Goal: Task Accomplishment & Management: Manage account settings

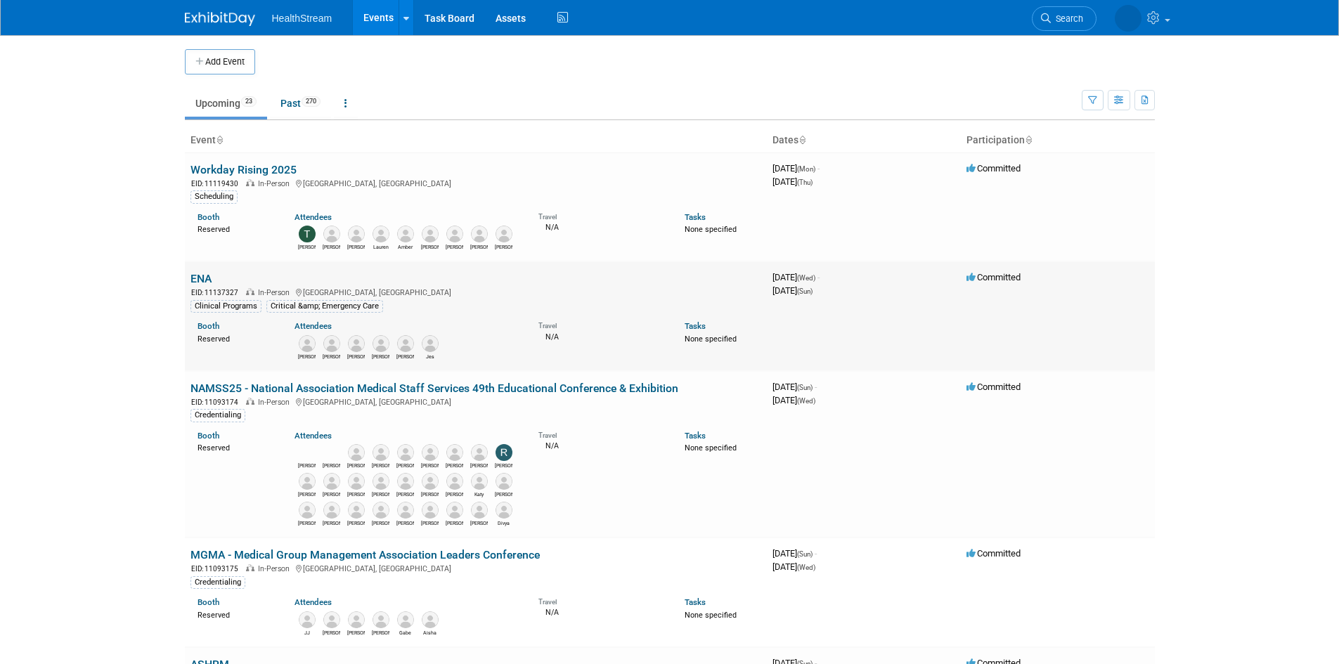
click at [200, 279] on link "ENA" at bounding box center [201, 278] width 21 height 13
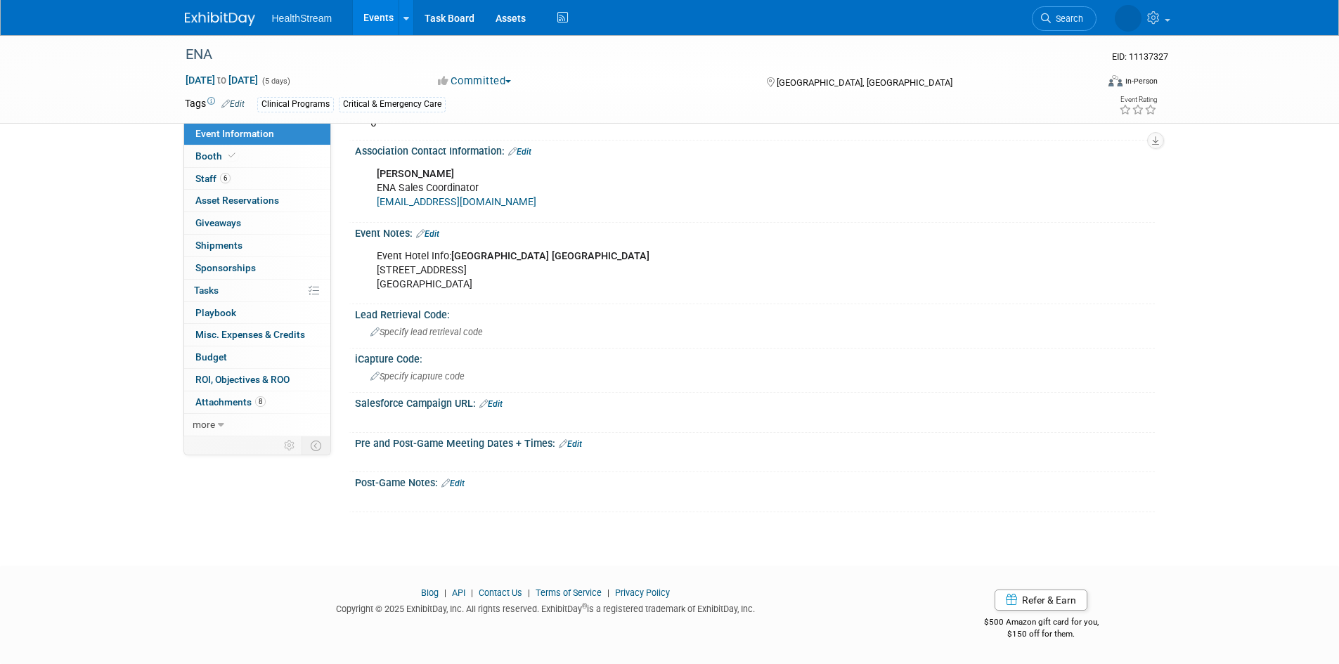
scroll to position [540, 0]
click at [580, 445] on link "Edit" at bounding box center [570, 444] width 23 height 10
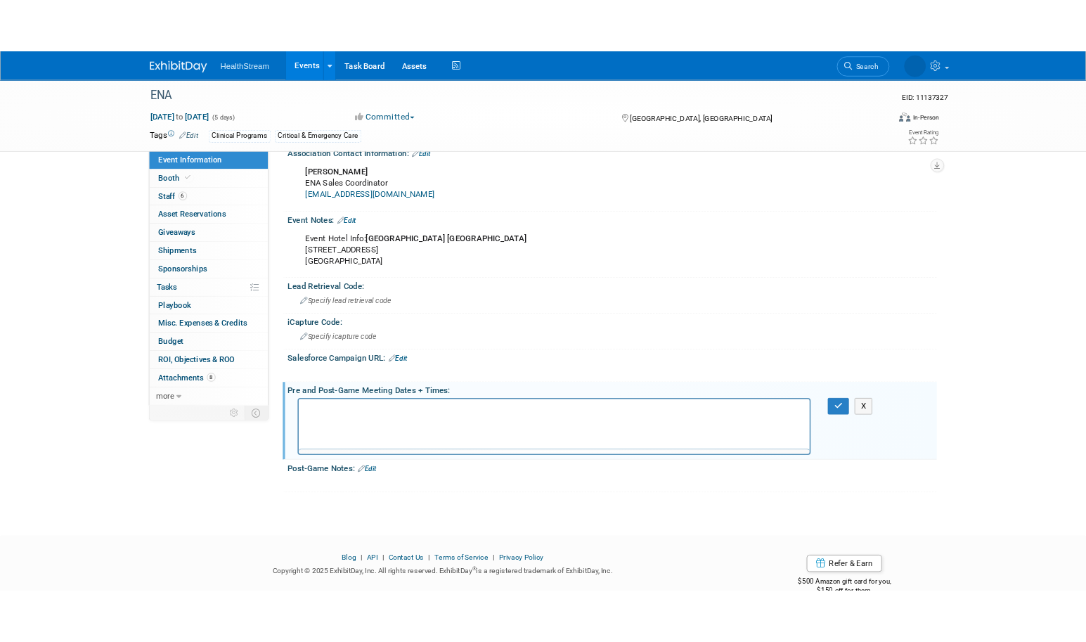
scroll to position [0, 0]
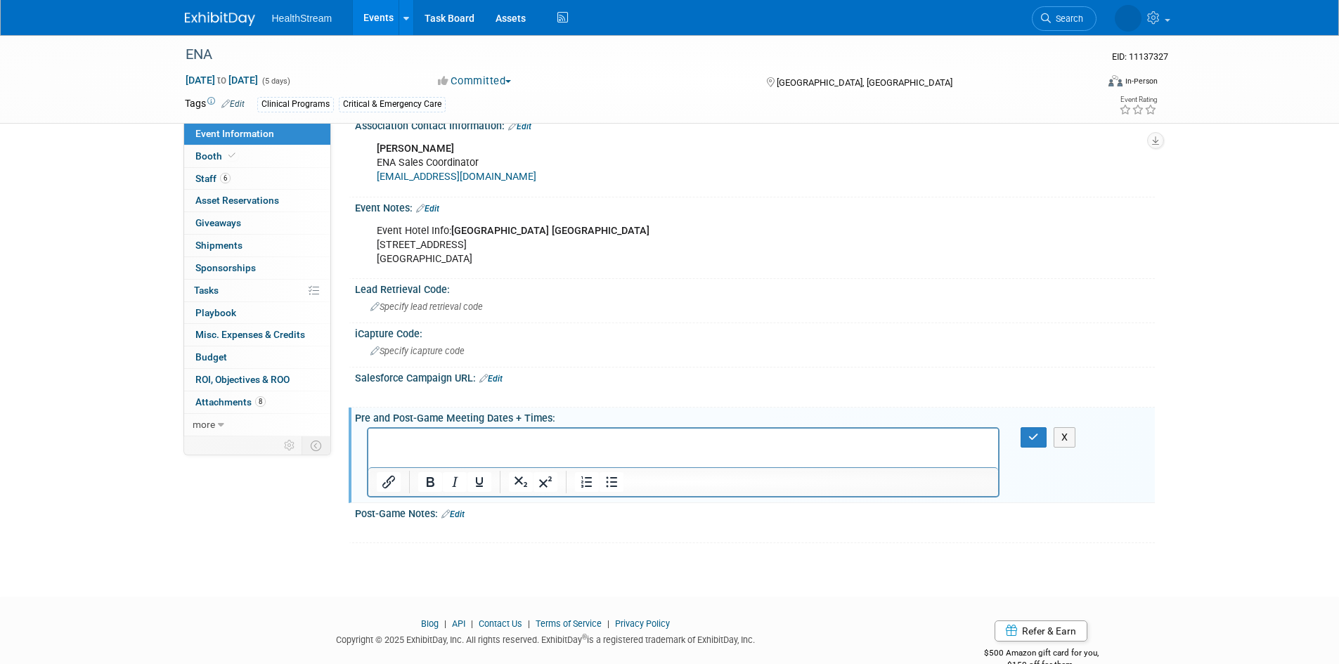
click at [440, 441] on p "Rich Text Area. Press ALT-0 for help." at bounding box center [683, 441] width 614 height 14
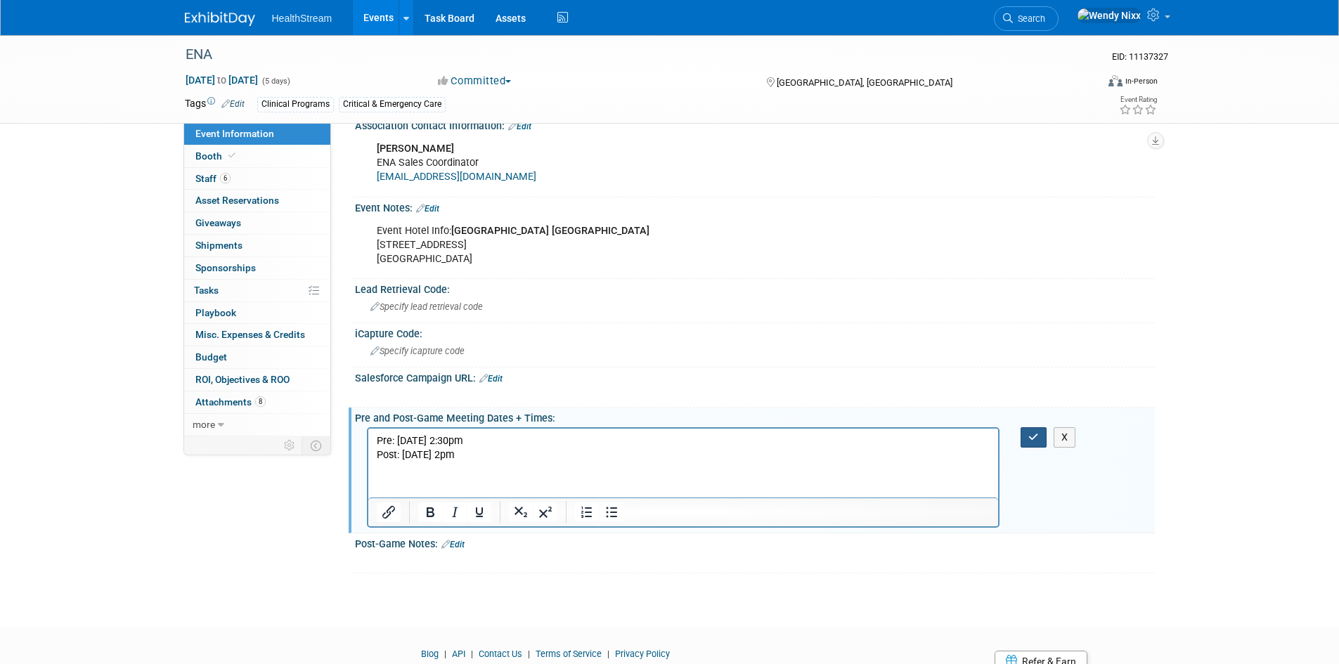
click at [1035, 442] on icon "button" at bounding box center [1033, 437] width 11 height 10
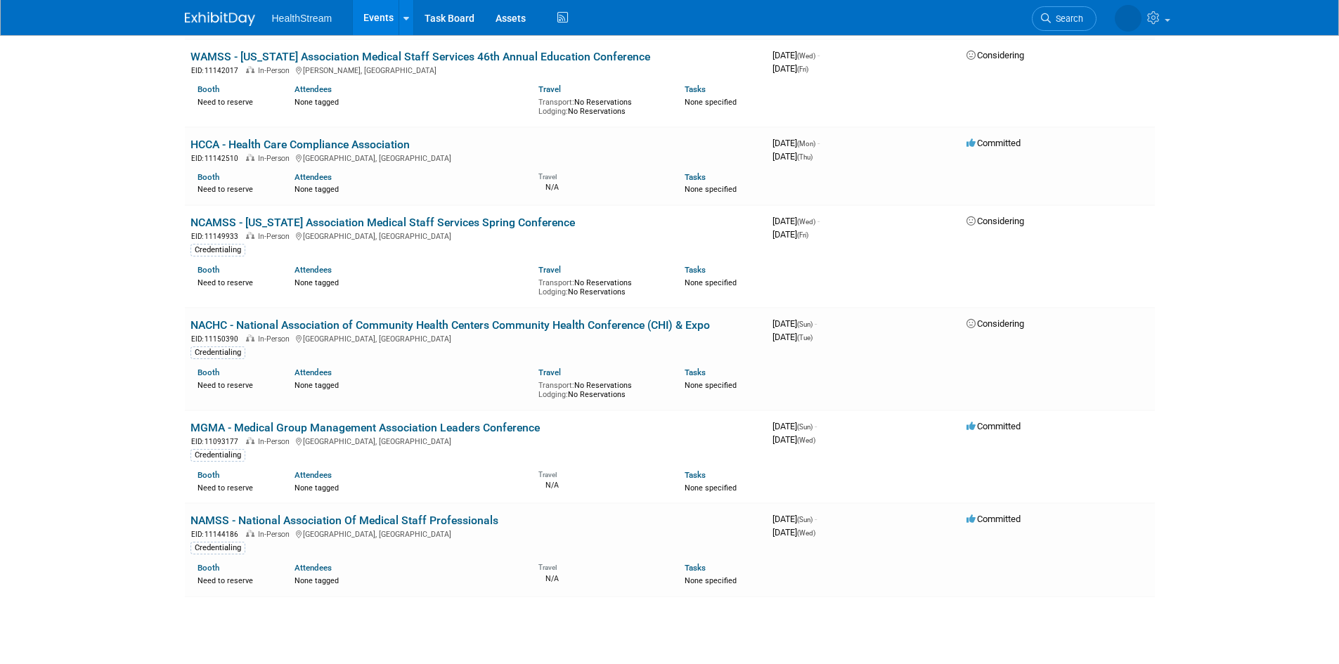
scroll to position [1968, 0]
